Goal: Complete application form: Complete application form

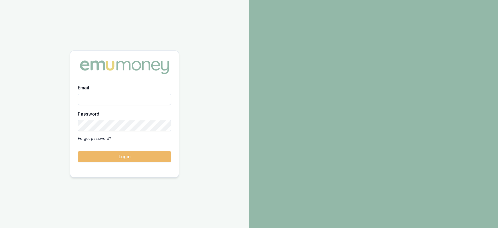
type input "laura.lamicela@emumoney.com.au"
click at [123, 153] on button "Login" at bounding box center [124, 156] width 93 height 11
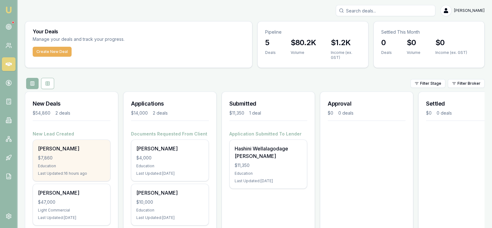
click at [69, 149] on div "[PERSON_NAME]" at bounding box center [71, 148] width 67 height 7
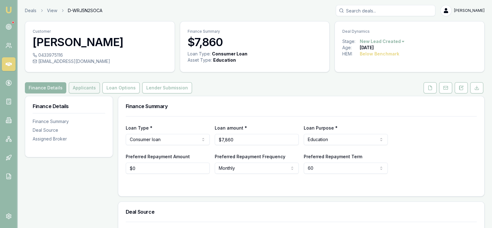
click at [88, 87] on button "Applicants" at bounding box center [84, 87] width 31 height 11
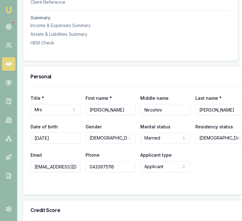
scroll to position [231, 2]
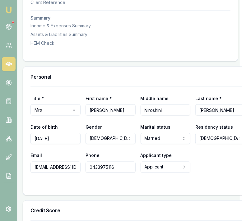
click at [86, 115] on input "Anusha" at bounding box center [111, 110] width 50 height 11
click at [115, 116] on input "Anusha" at bounding box center [111, 110] width 50 height 11
drag, startPoint x: 103, startPoint y: 116, endPoint x: 84, endPoint y: 115, distance: 18.8
click at [86, 115] on input "Anusha" at bounding box center [111, 110] width 50 height 11
drag, startPoint x: 165, startPoint y: 116, endPoint x: 142, endPoint y: 114, distance: 23.4
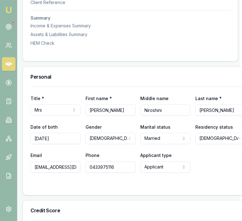
click at [142, 114] on input "Niroshini" at bounding box center [166, 110] width 50 height 11
click at [207, 115] on input "Jacobs" at bounding box center [221, 110] width 50 height 11
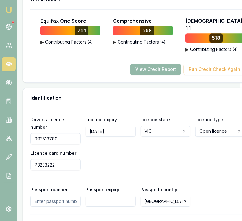
scroll to position [443, 2]
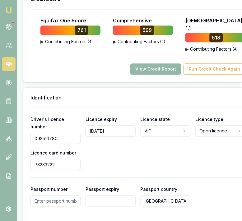
drag, startPoint x: 62, startPoint y: 137, endPoint x: 34, endPoint y: 135, distance: 28.4
click at [34, 135] on input "093513780" at bounding box center [56, 138] width 50 height 11
drag, startPoint x: 60, startPoint y: 164, endPoint x: 33, endPoint y: 165, distance: 27.1
click at [33, 165] on input "P3233222" at bounding box center [56, 164] width 50 height 11
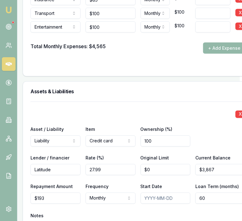
scroll to position [1738, 2]
